Goal: Use online tool/utility: Utilize a website feature to perform a specific function

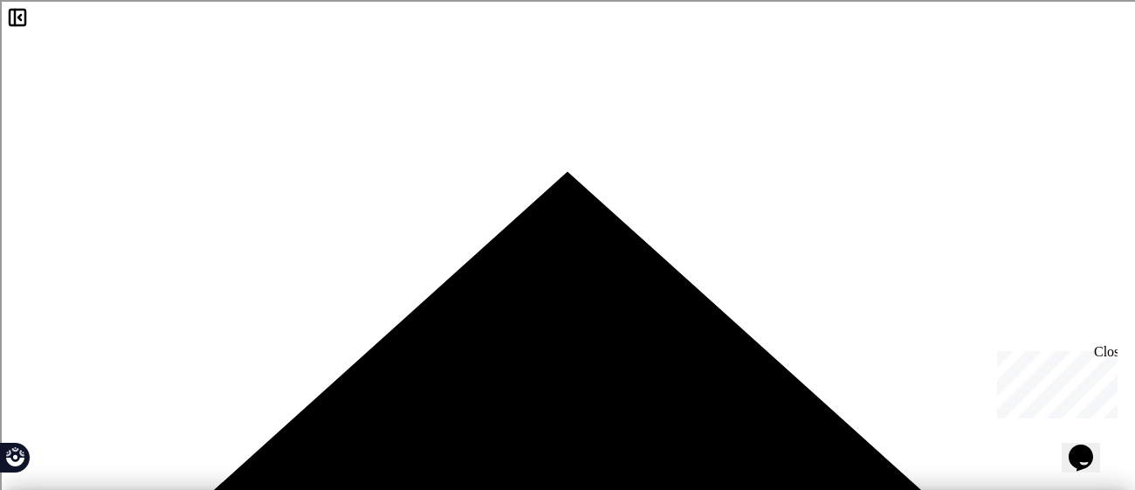
scroll to position [33, 0]
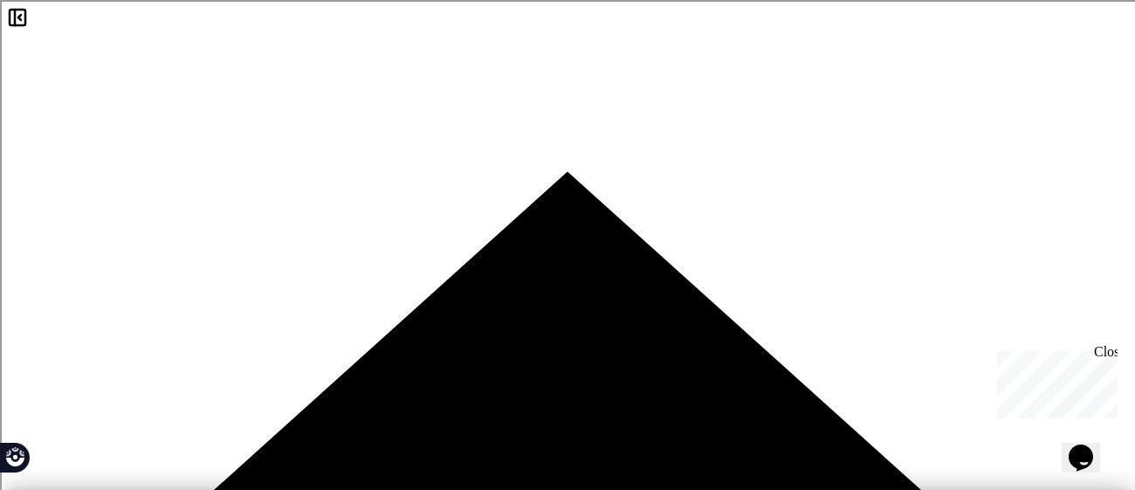
scroll to position [270, 0]
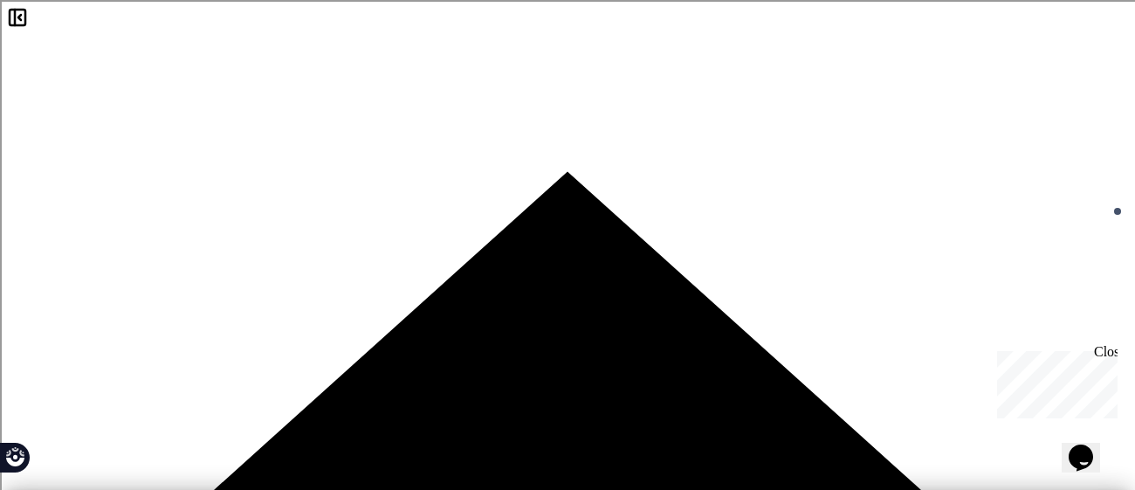
drag, startPoint x: 938, startPoint y: 189, endPoint x: 854, endPoint y: 192, distance: 83.9
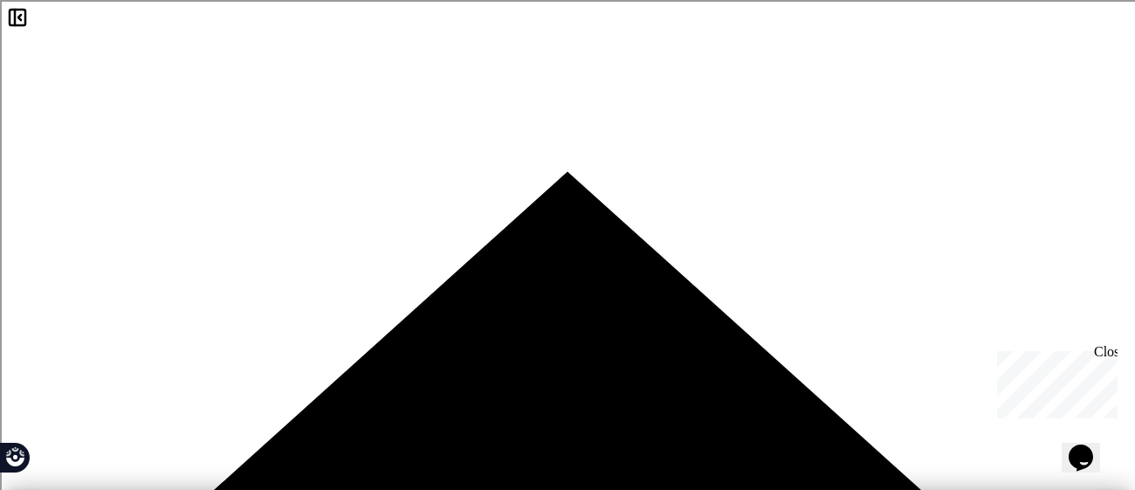
scroll to position [317, 0]
